Goal: Transaction & Acquisition: Subscribe to service/newsletter

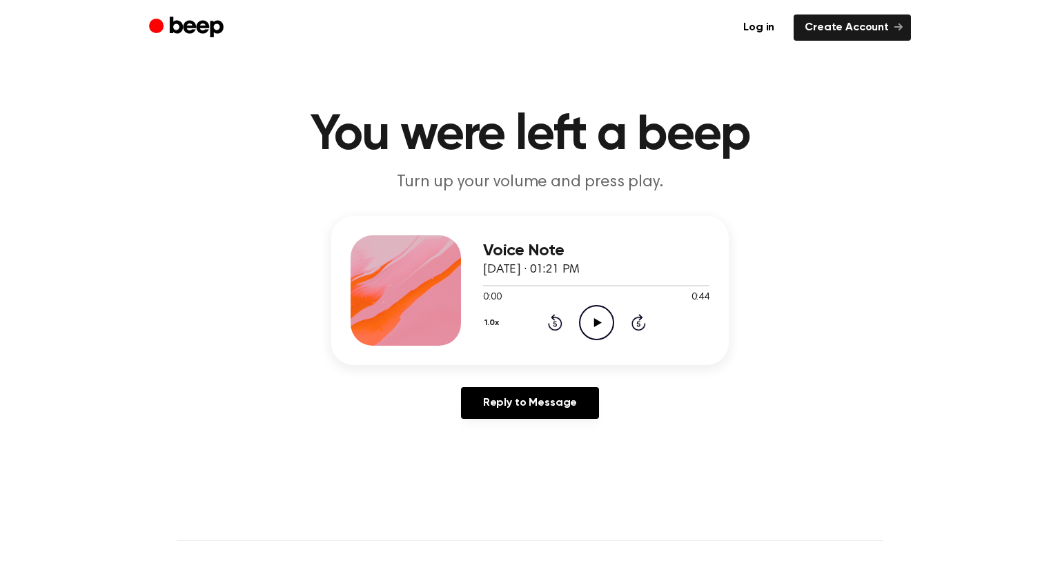
click at [609, 310] on icon "Play Audio" at bounding box center [596, 322] width 35 height 35
click at [814, 32] on link "Create Account" at bounding box center [851, 27] width 117 height 26
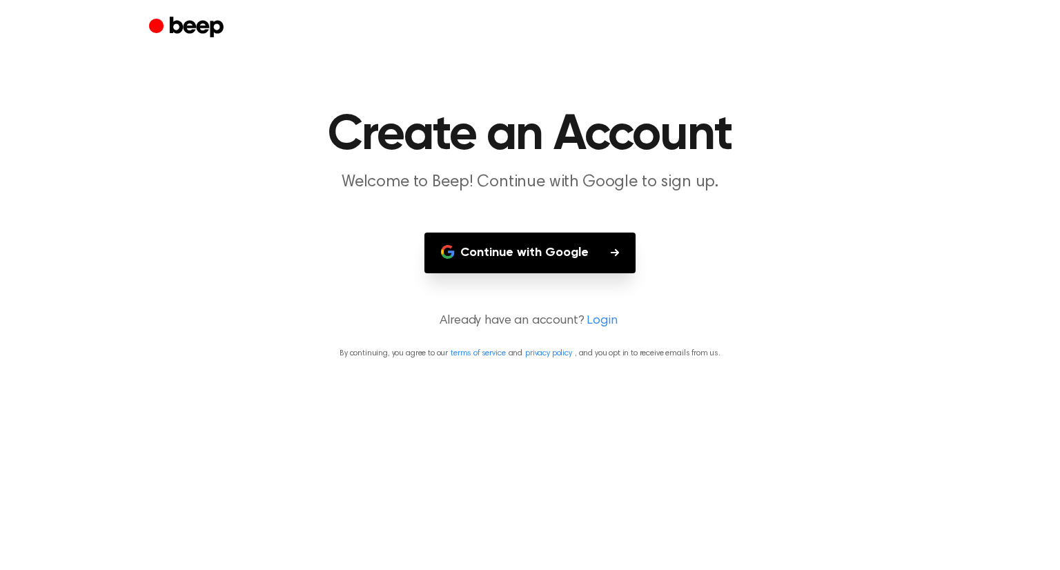
click at [520, 235] on button "Continue with Google" at bounding box center [529, 253] width 211 height 41
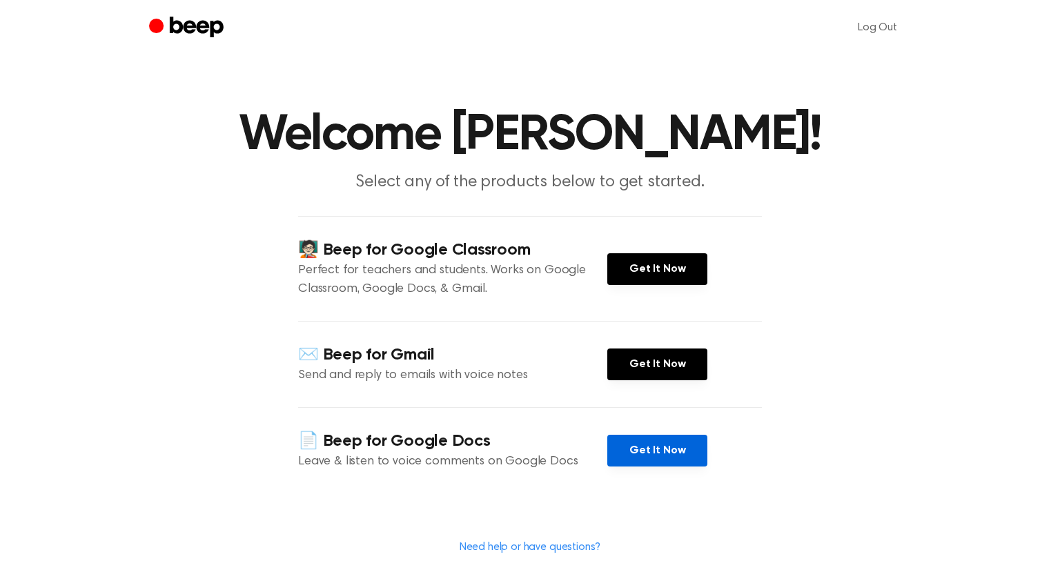
click at [674, 445] on link "Get It Now" at bounding box center [657, 451] width 100 height 32
click at [664, 448] on link "Get It Now" at bounding box center [657, 451] width 100 height 32
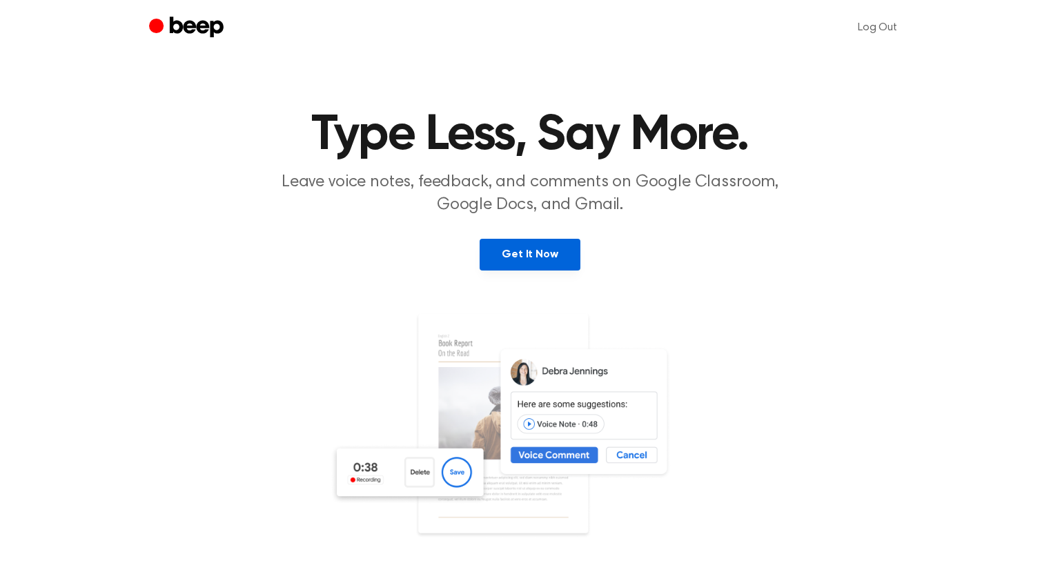
click at [521, 255] on link "Get It Now" at bounding box center [530, 255] width 100 height 32
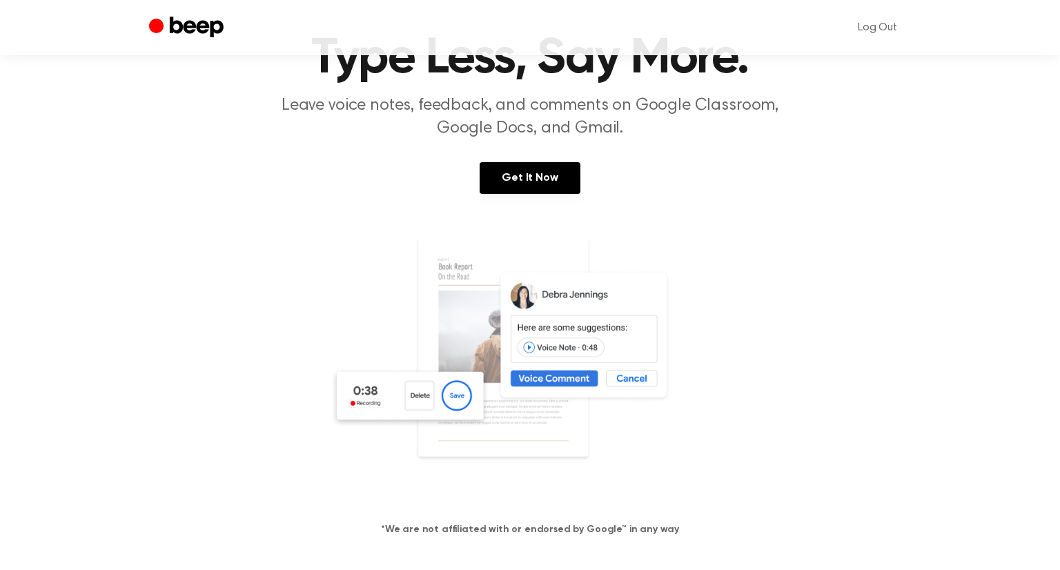
scroll to position [75, 0]
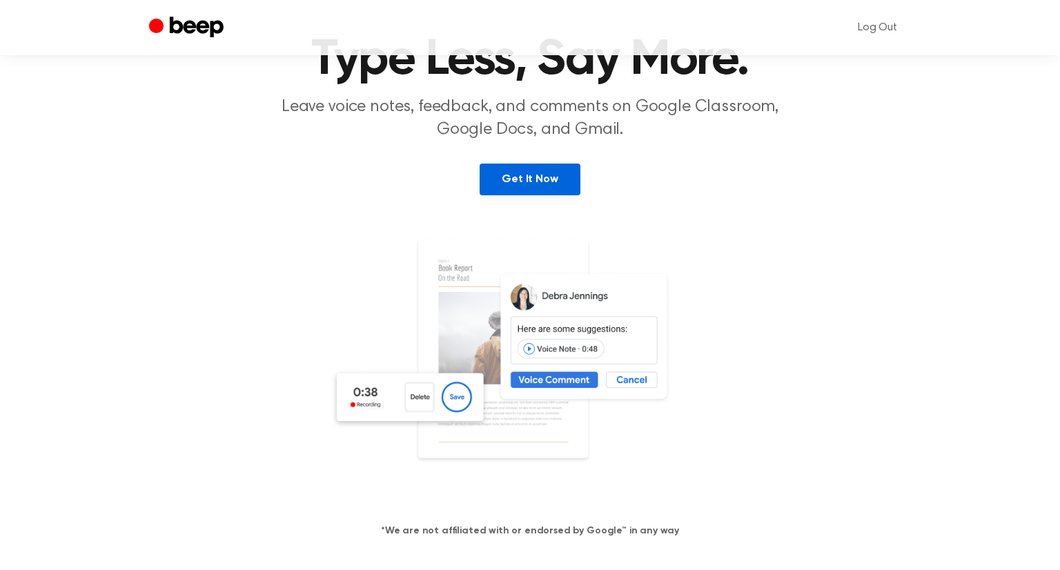
click at [526, 185] on link "Get It Now" at bounding box center [530, 180] width 100 height 32
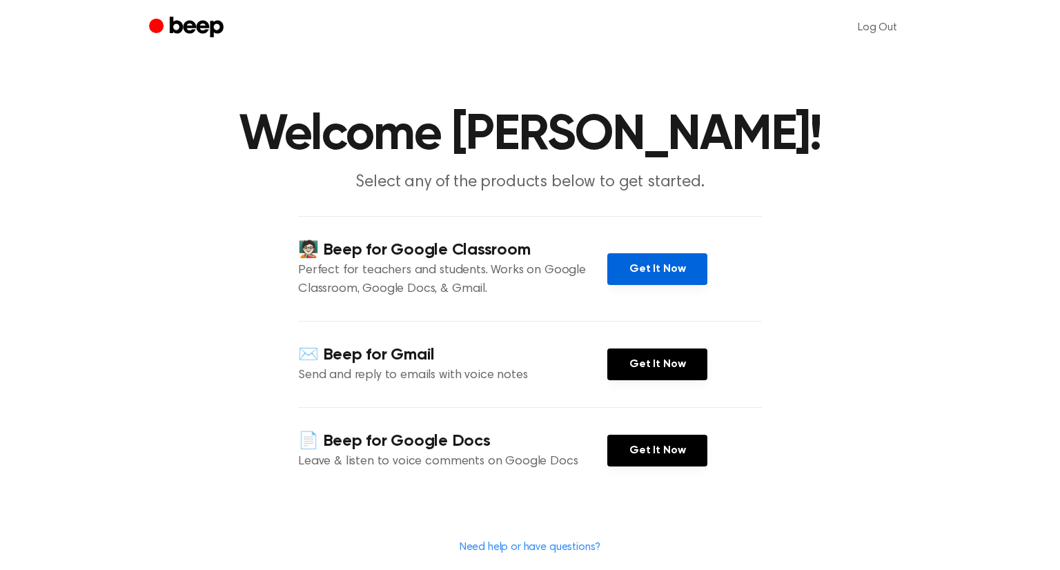
click at [650, 267] on link "Get It Now" at bounding box center [657, 269] width 100 height 32
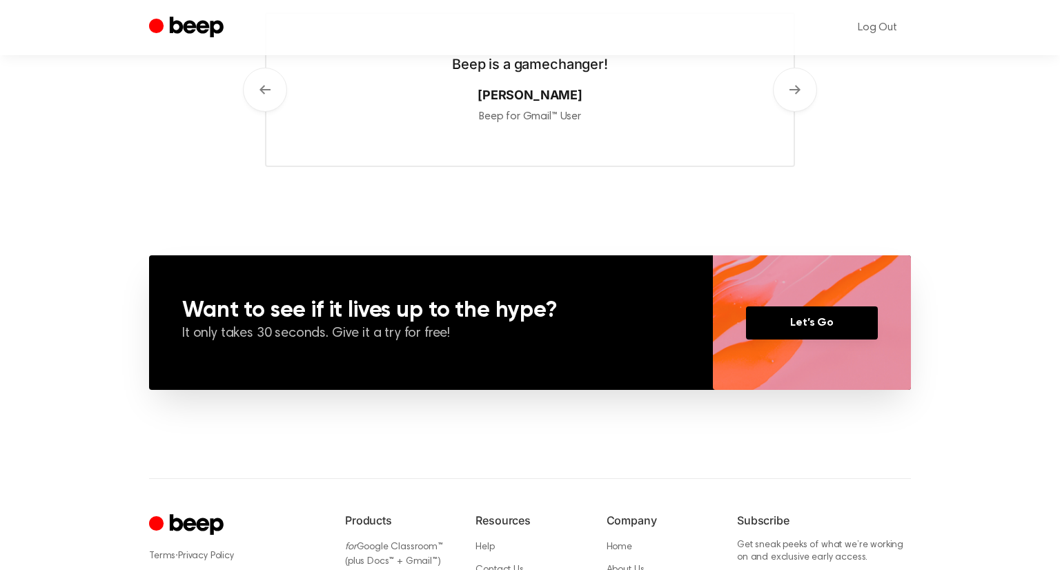
scroll to position [991, 0]
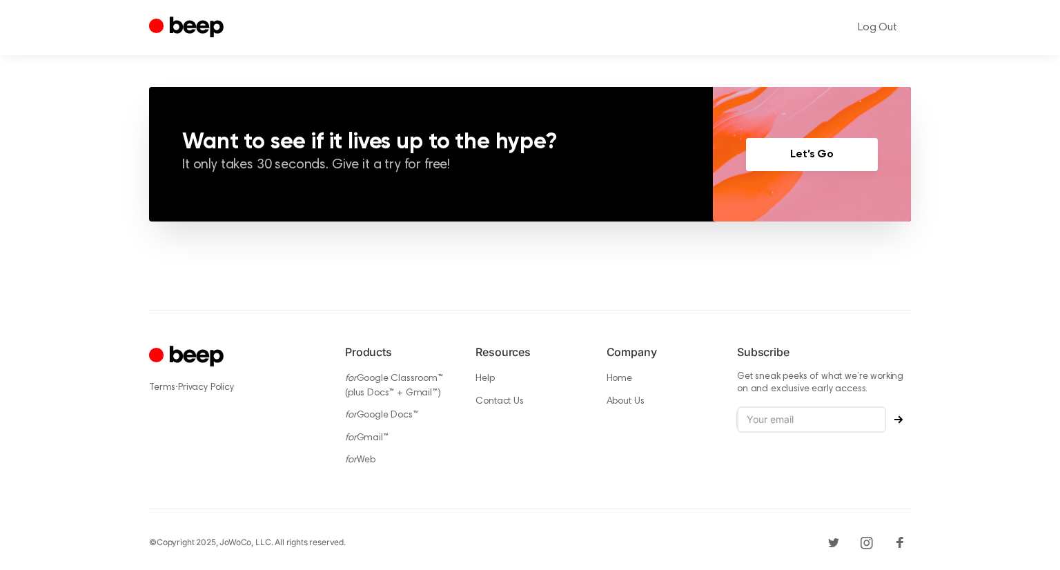
click at [796, 150] on link "Let’s Go" at bounding box center [812, 154] width 132 height 33
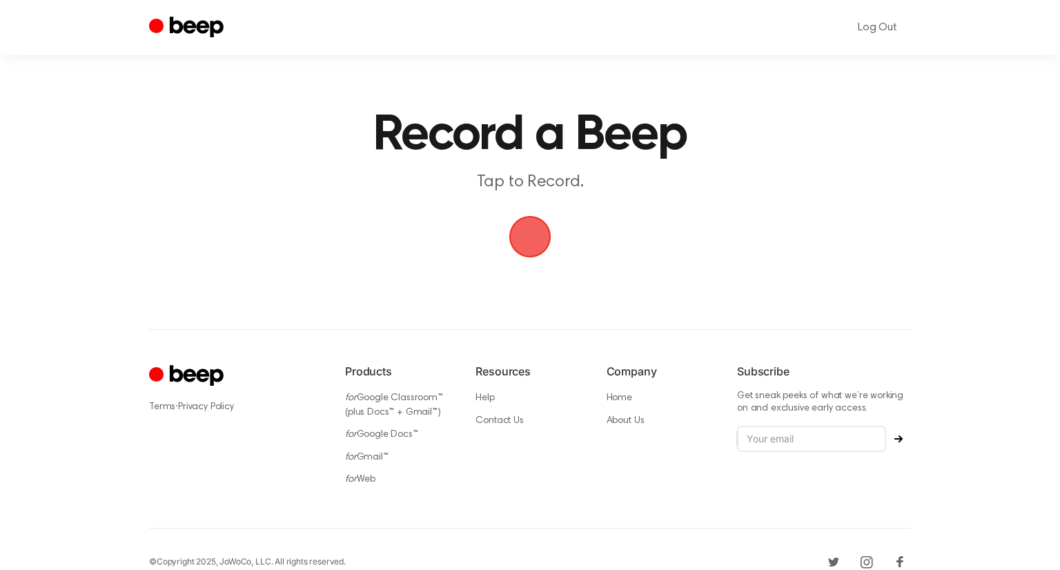
scroll to position [19, 0]
